Goal: Information Seeking & Learning: Understand process/instructions

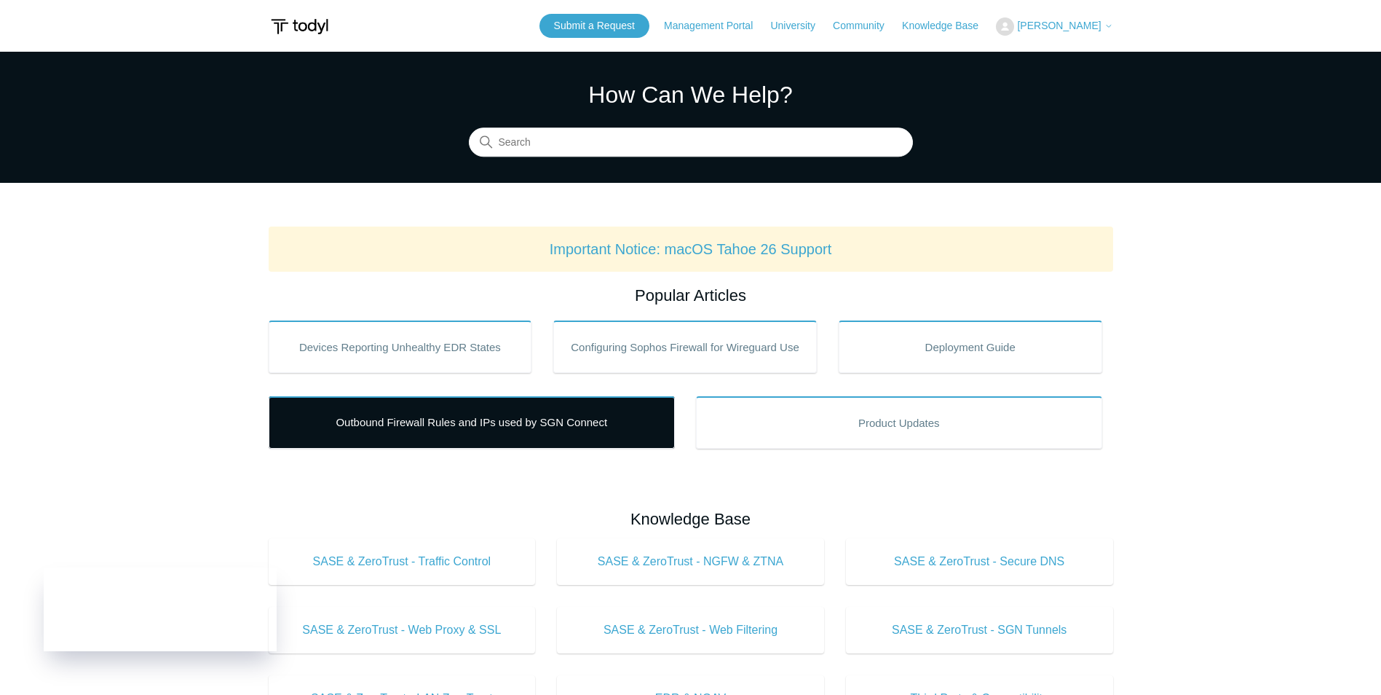
click at [502, 426] on link "Outbound Firewall Rules and IPs used by SGN Connect" at bounding box center [472, 422] width 406 height 52
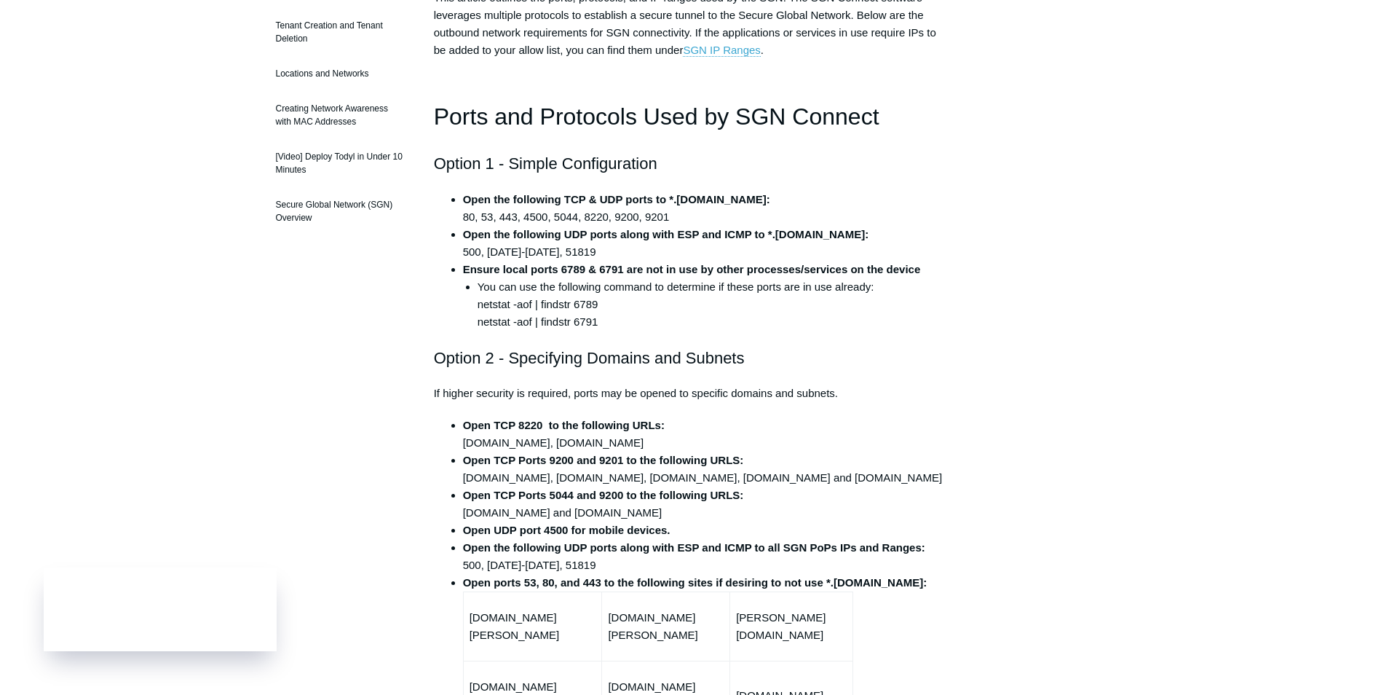
scroll to position [364, 0]
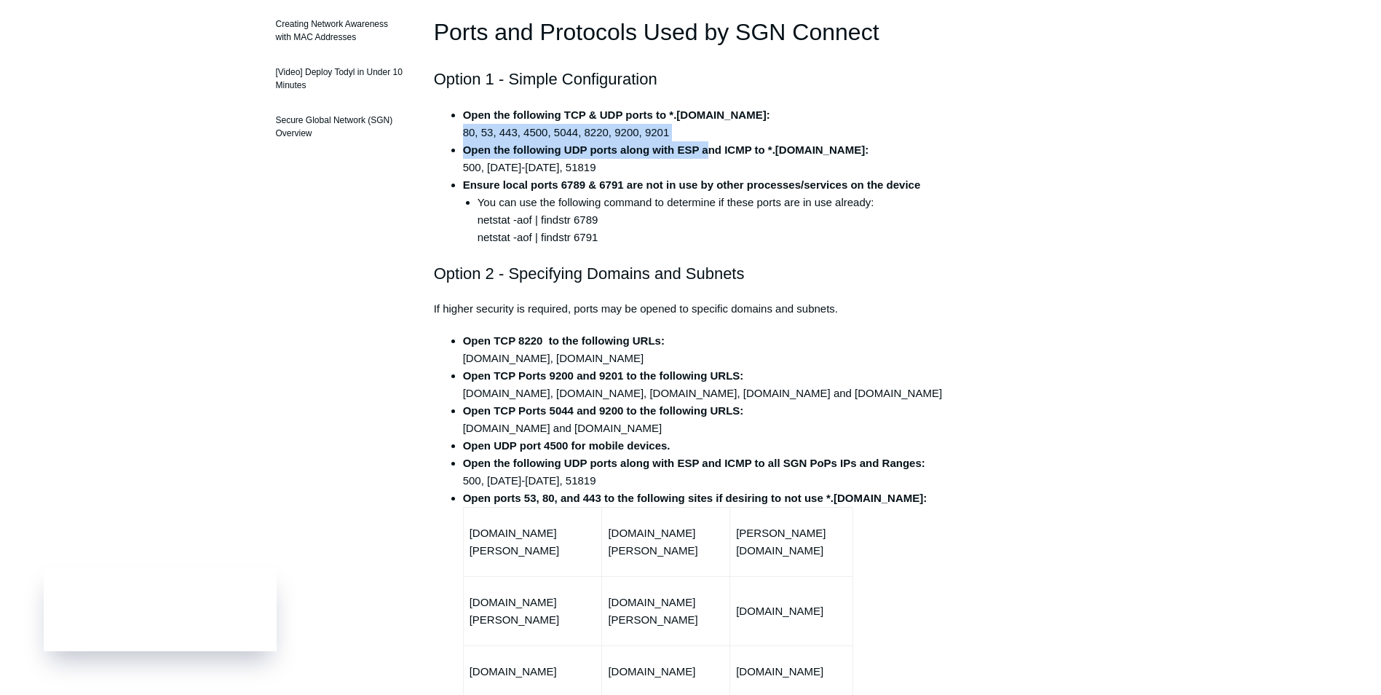
drag, startPoint x: 461, startPoint y: 131, endPoint x: 706, endPoint y: 145, distance: 245.8
click at [706, 145] on ul "Open the following TCP & UDP ports to *.todyl.com: 80, 53, 443, 4500, 5044, 822…" at bounding box center [699, 176] width 500 height 140
click at [706, 146] on strong "Open the following UDP ports along with ESP and ICMP to *.todyl.com:" at bounding box center [666, 149] width 406 height 12
click at [687, 183] on strong "Ensure local ports 6789 & 6791 are not in use by other processes/services on th…" at bounding box center [692, 184] width 458 height 12
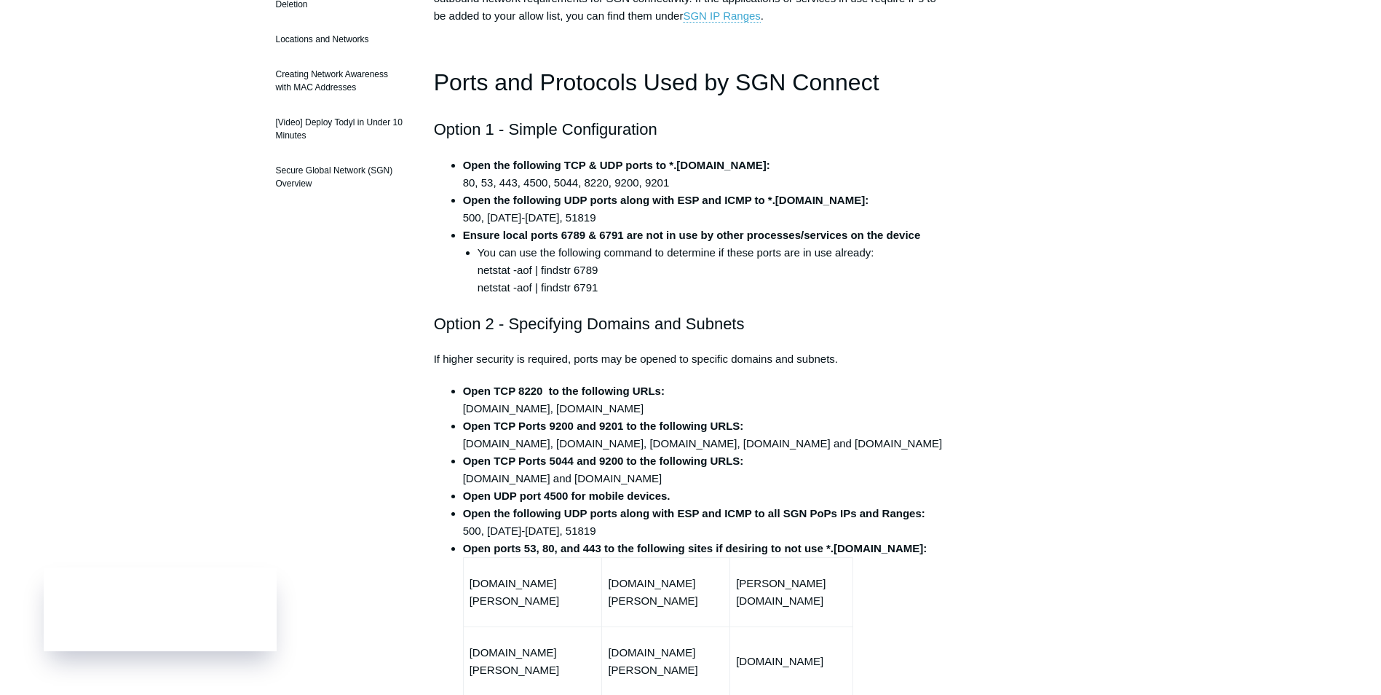
scroll to position [291, 0]
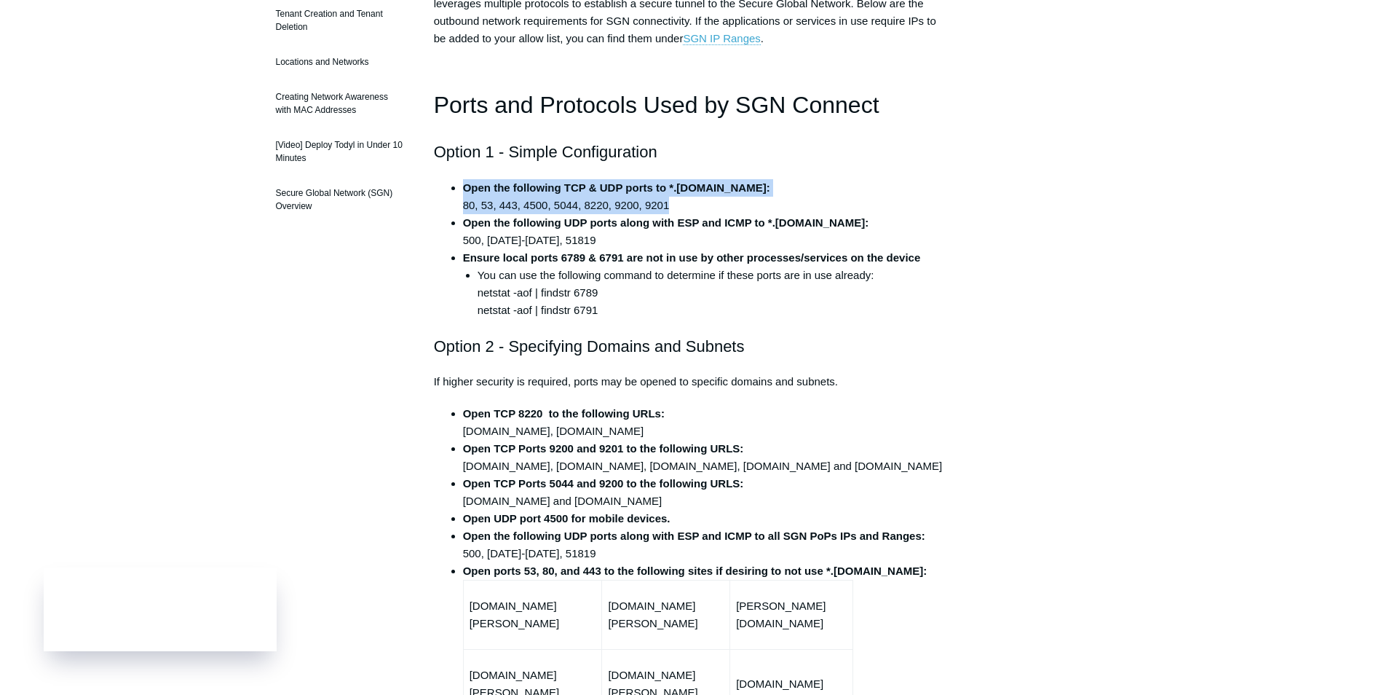
drag, startPoint x: 687, startPoint y: 202, endPoint x: 451, endPoint y: 194, distance: 235.3
click at [463, 194] on li "Open the following TCP & UDP ports to *.todyl.com: 80, 53, 443, 4500, 5044, 822…" at bounding box center [705, 196] width 485 height 35
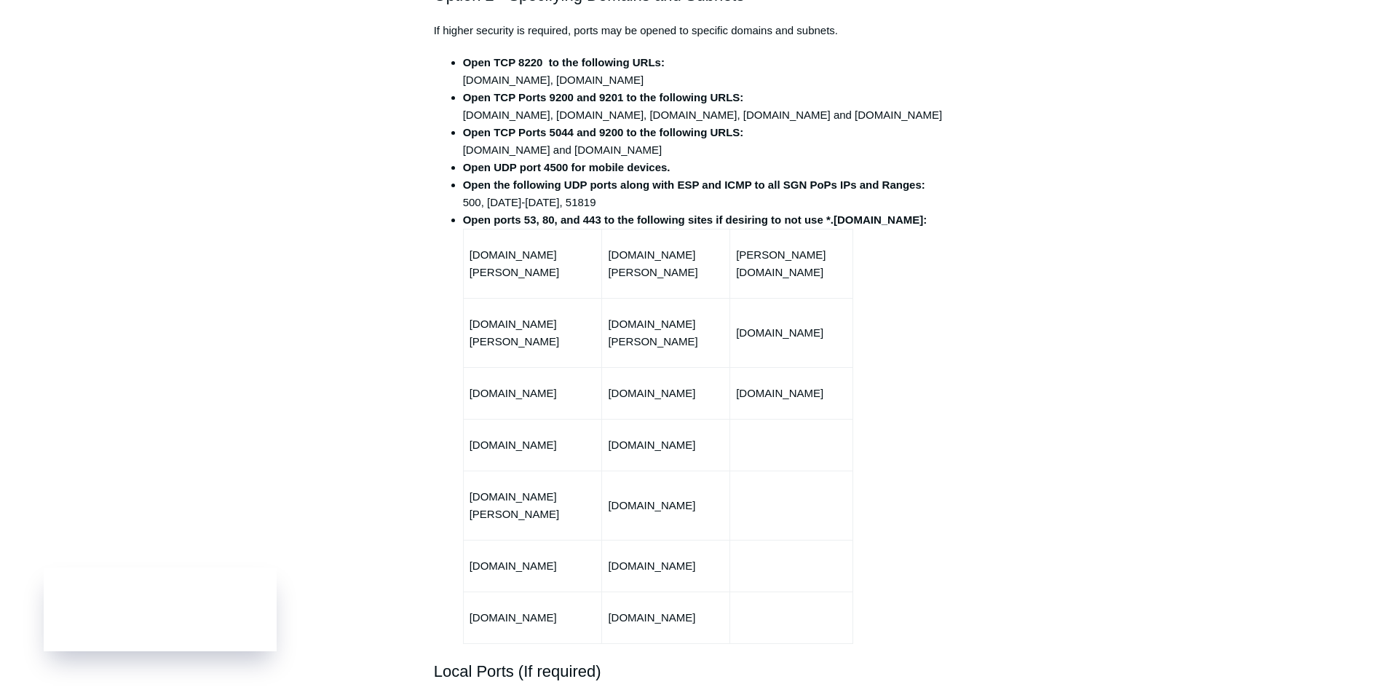
scroll to position [655, 0]
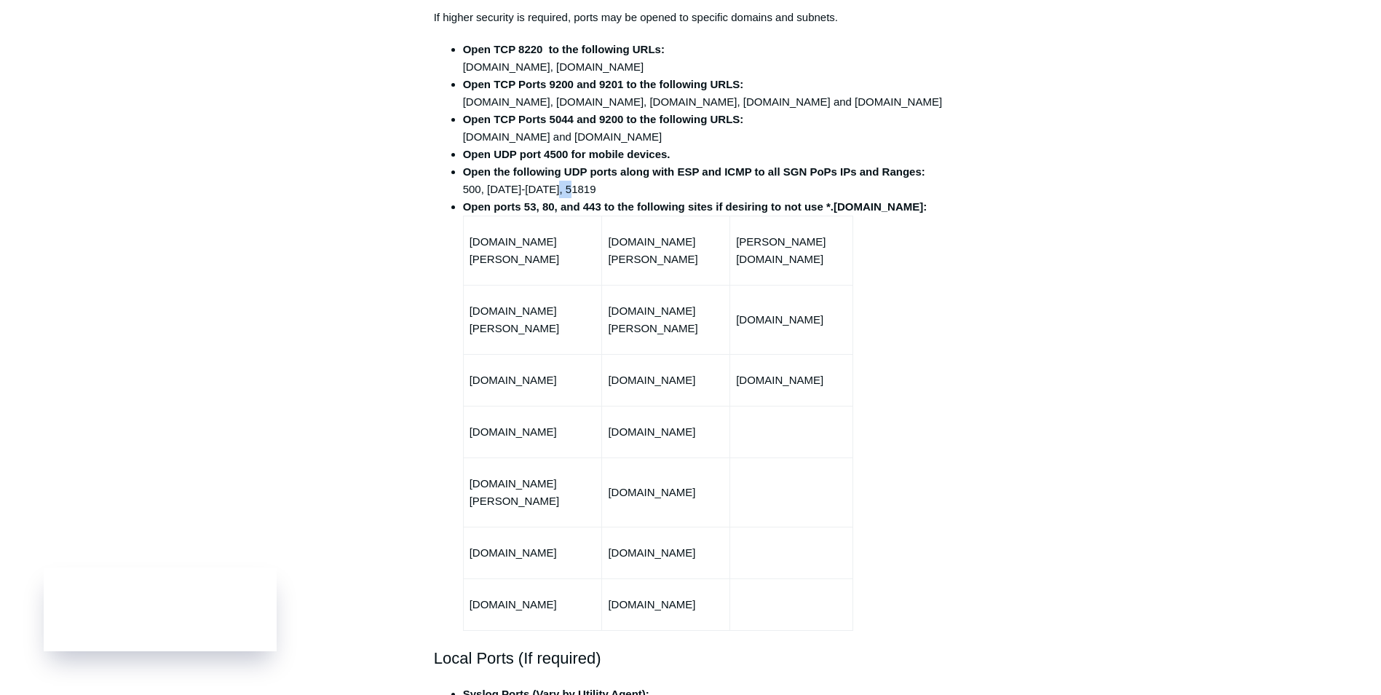
drag, startPoint x: 579, startPoint y: 190, endPoint x: 560, endPoint y: 187, distance: 19.2
click at [560, 187] on li "Open the following UDP ports along with ESP and ICMP to all SGN PoPs IPs and Ra…" at bounding box center [705, 180] width 485 height 35
drag, startPoint x: 560, startPoint y: 187, endPoint x: 629, endPoint y: 192, distance: 69.4
click at [629, 192] on li "Open the following UDP ports along with ESP and ICMP to all SGN PoPs IPs and Ra…" at bounding box center [705, 180] width 485 height 35
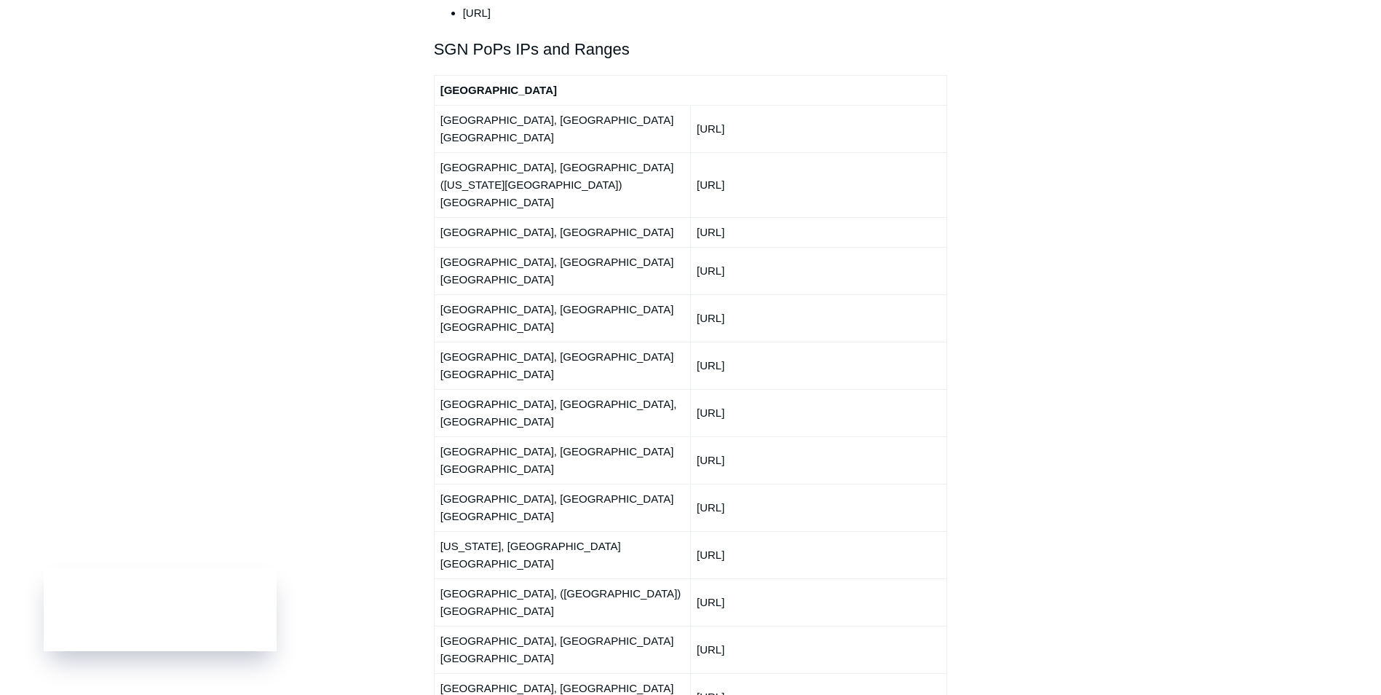
scroll to position [1748, 0]
drag, startPoint x: 739, startPoint y: 102, endPoint x: 800, endPoint y: 167, distance: 89.6
click at [830, 530] on td "150.252.243.0/24" at bounding box center [818, 553] width 256 height 47
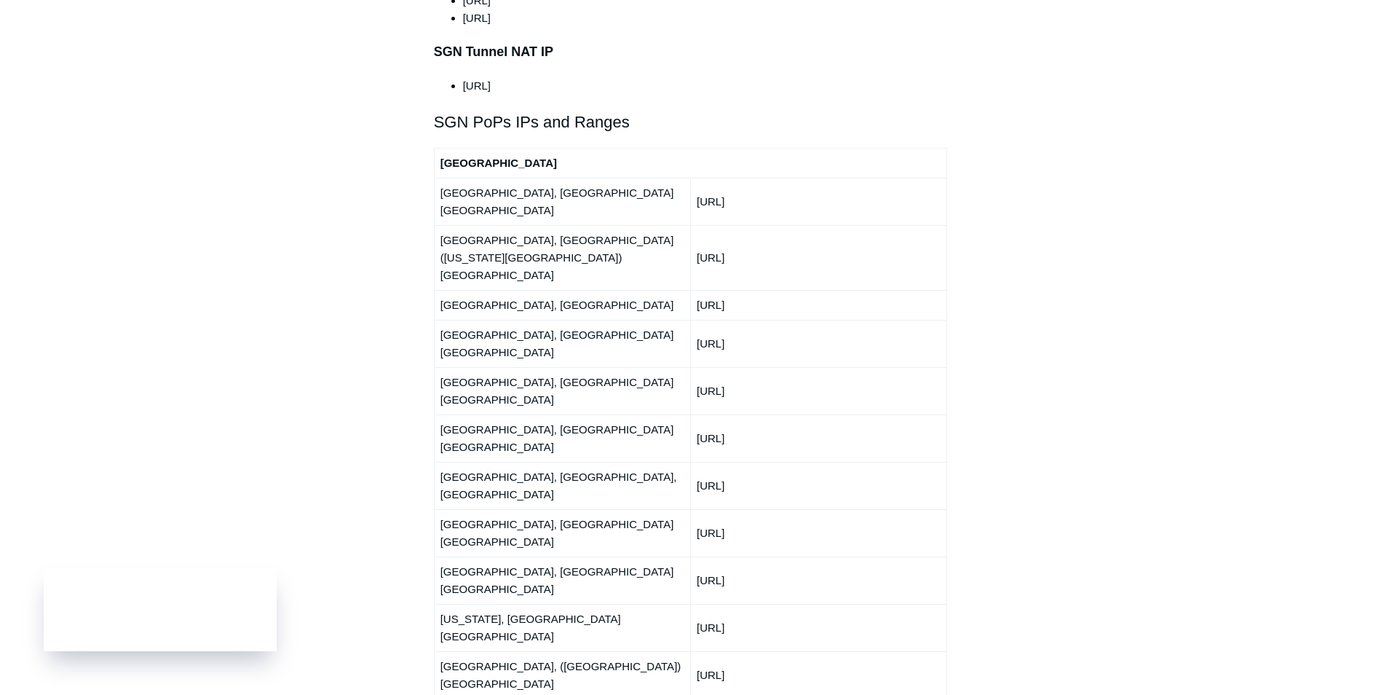
scroll to position [1602, 0]
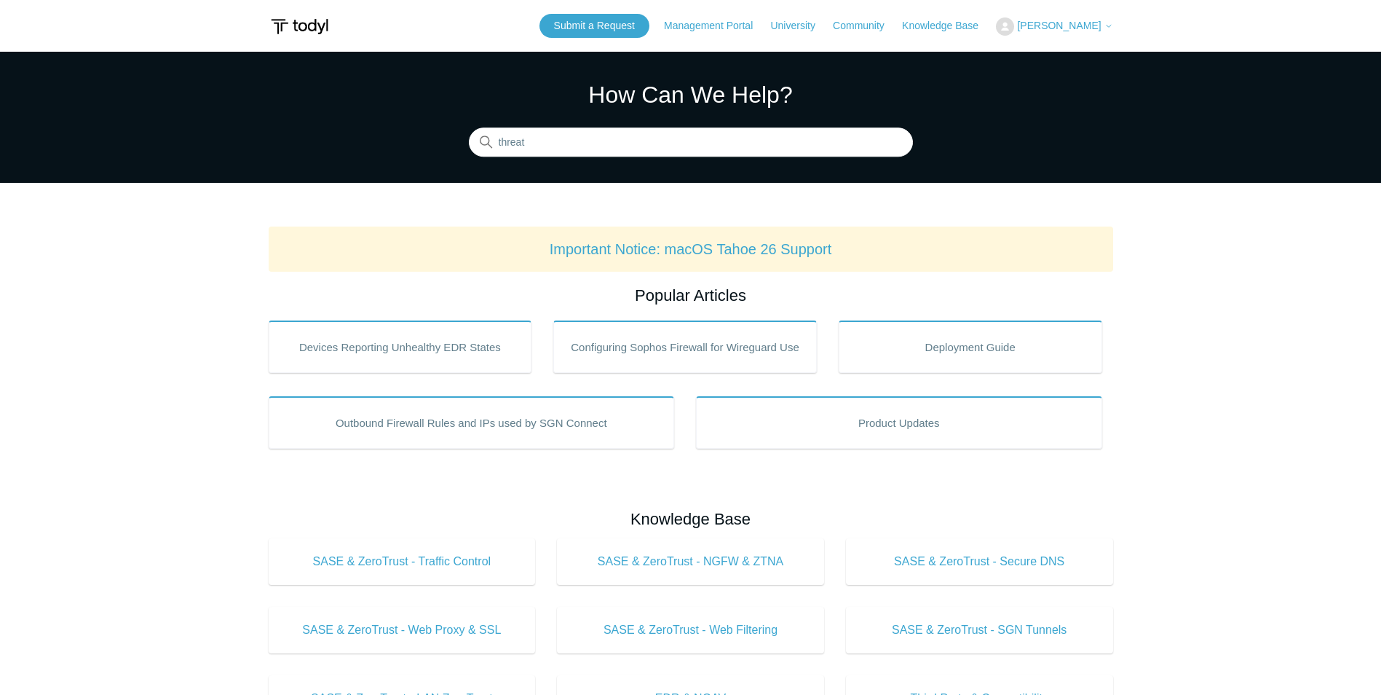
type input "threat"
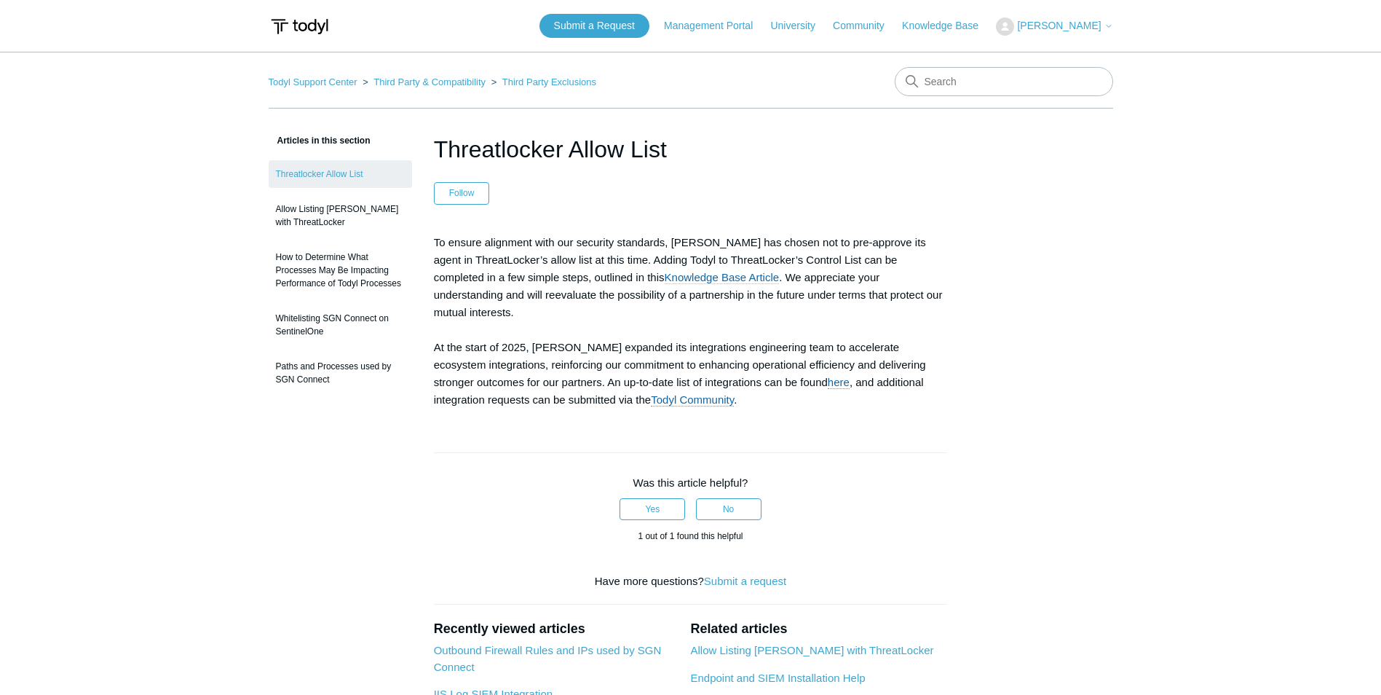
click at [665, 275] on link "Knowledge Base Article" at bounding box center [722, 277] width 115 height 13
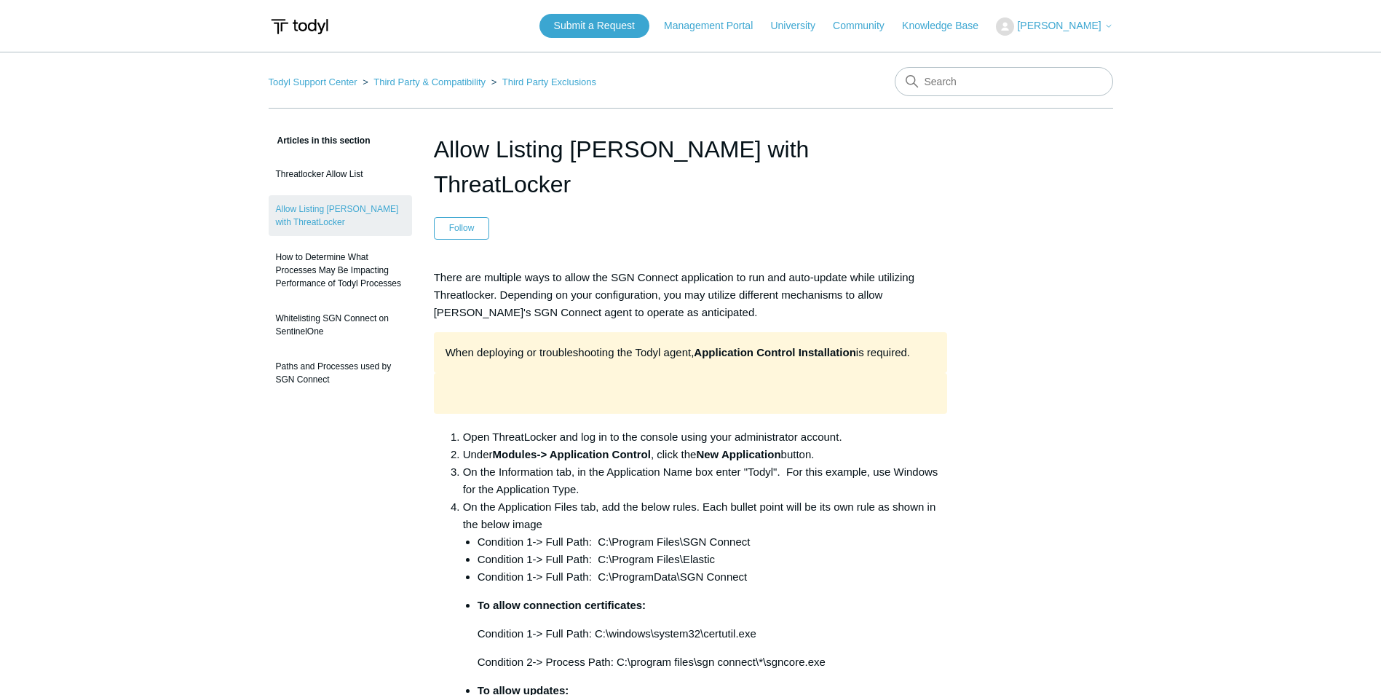
scroll to position [291, 0]
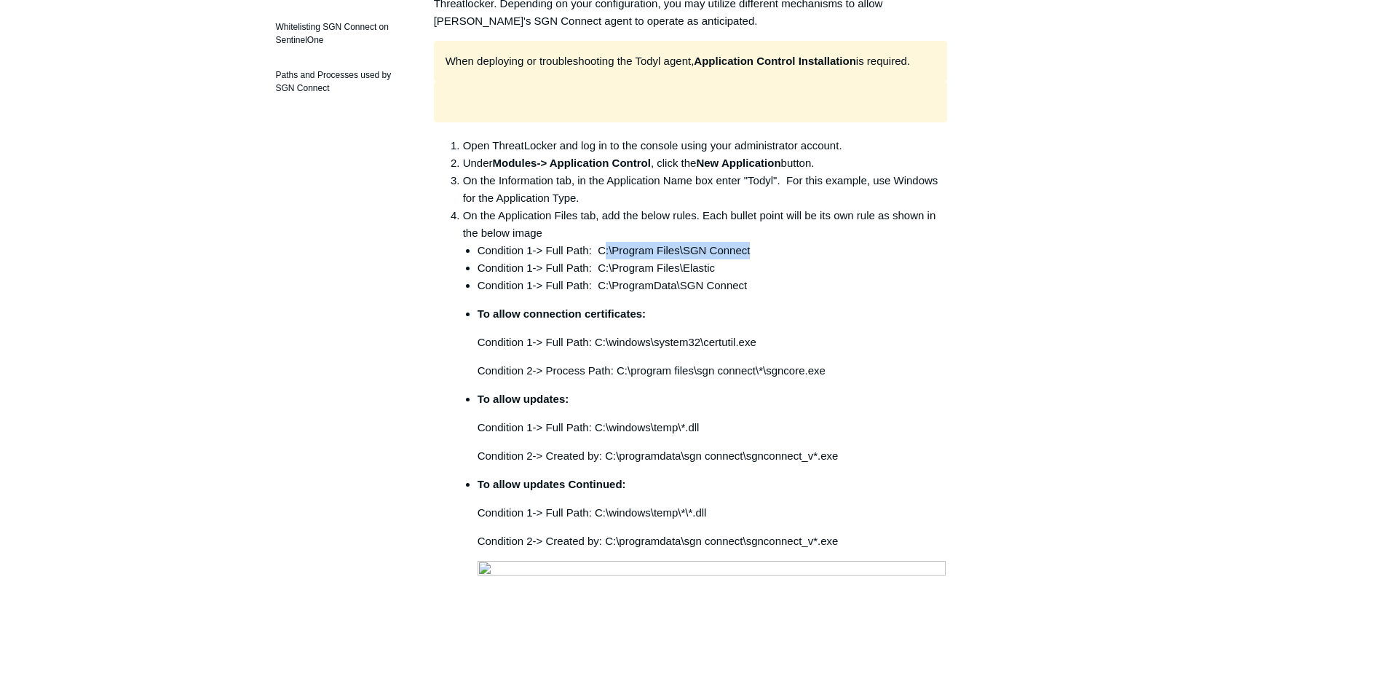
drag, startPoint x: 604, startPoint y: 213, endPoint x: 760, endPoint y: 220, distance: 156.7
click at [760, 242] on li "Condition 1-> Full Path: C:\Program Files\SGN Connect" at bounding box center [713, 250] width 470 height 17
drag, startPoint x: 760, startPoint y: 220, endPoint x: 747, endPoint y: 232, distance: 18.0
click at [746, 259] on li "Condition 1-> Full Path: C:\Program Files\Elastic" at bounding box center [713, 267] width 470 height 17
drag, startPoint x: 747, startPoint y: 232, endPoint x: 668, endPoint y: 249, distance: 80.4
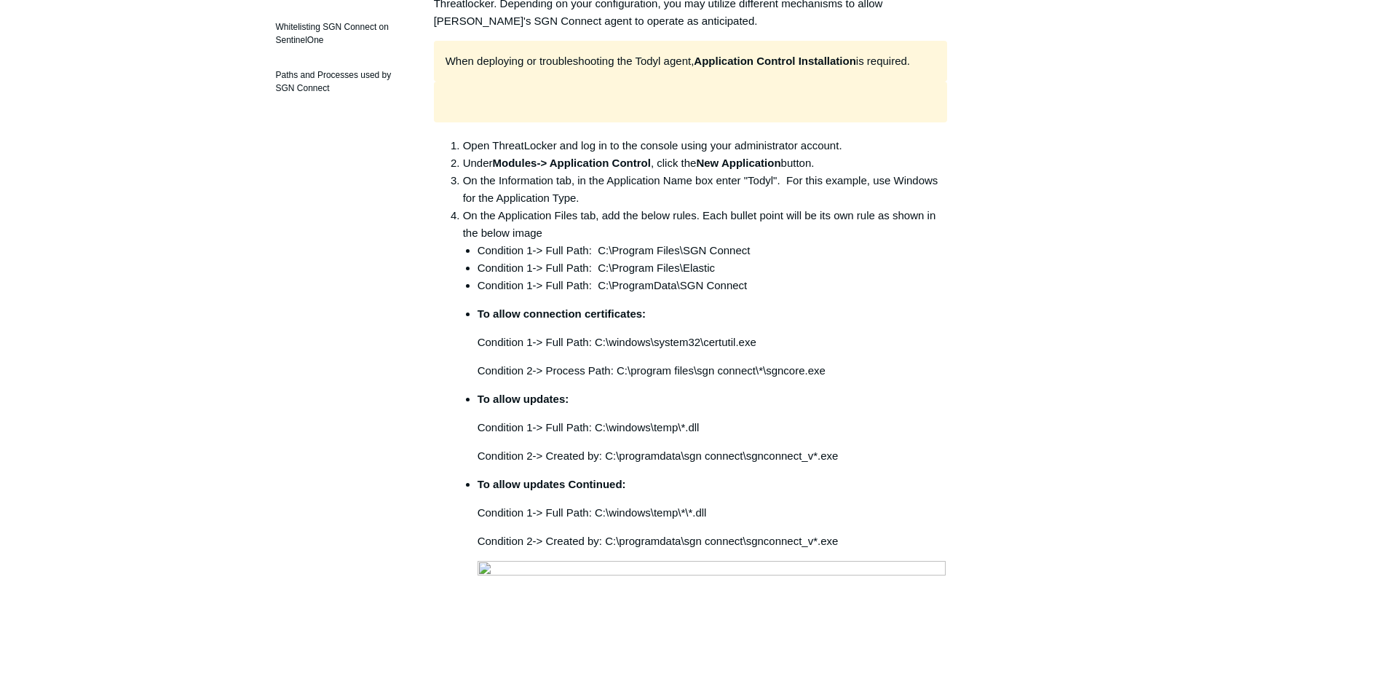
click at [666, 277] on li "Condition 1-> Full Path: C:\ProgramData\SGN Connect" at bounding box center [713, 285] width 470 height 17
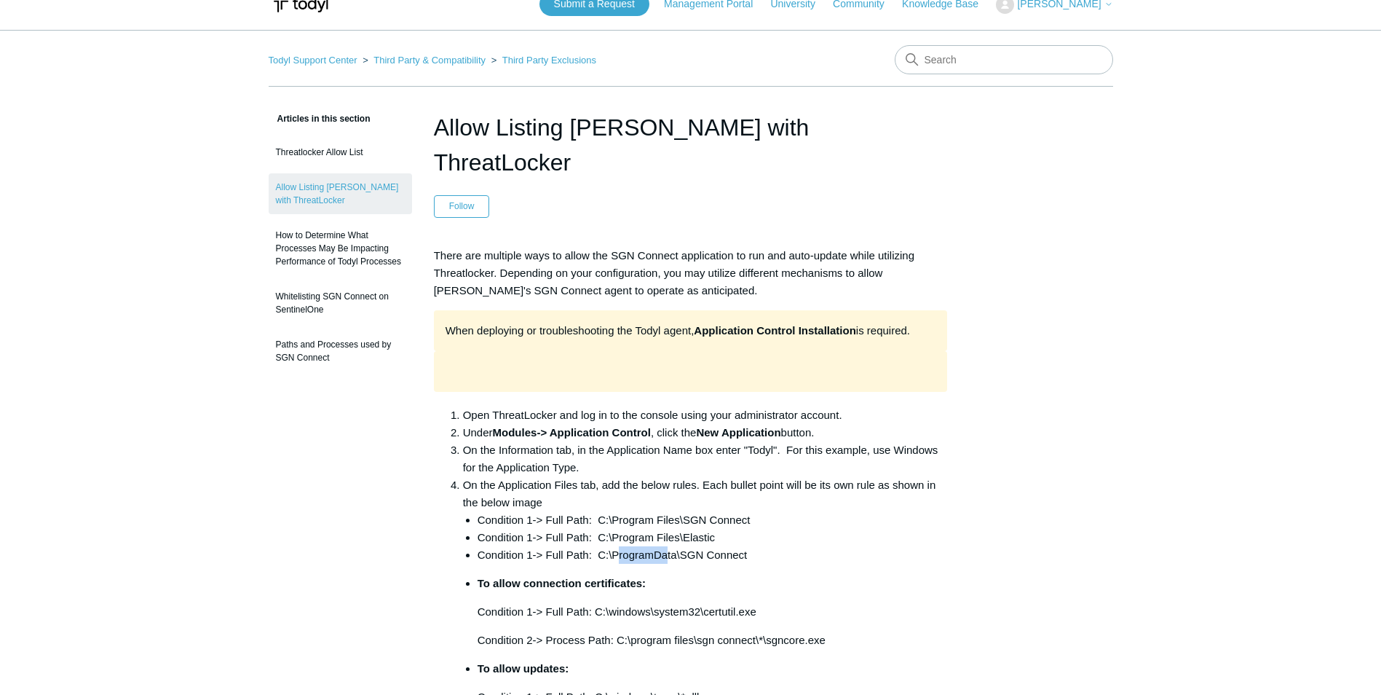
scroll to position [0, 0]
